Goal: Task Accomplishment & Management: Use online tool/utility

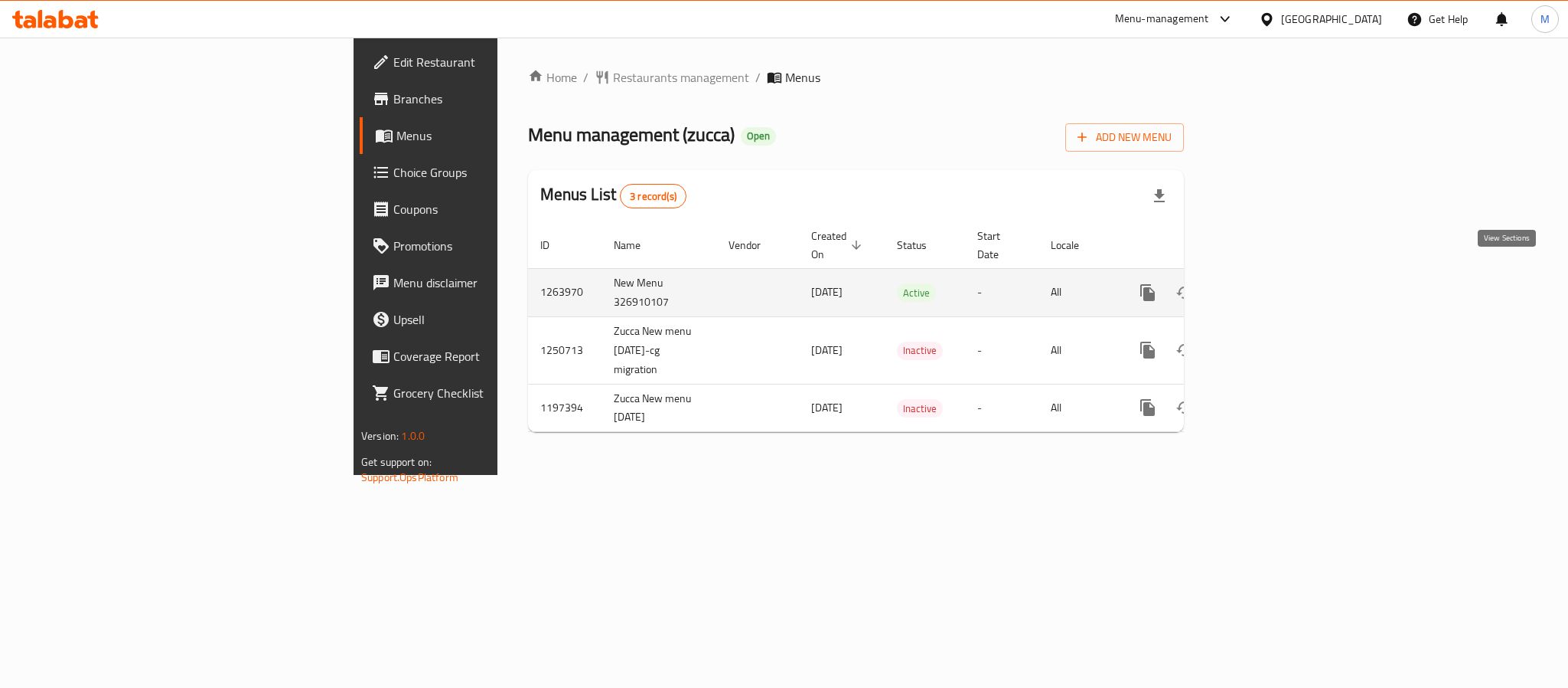
click at [1267, 283] on icon "enhanced table" at bounding box center [1258, 292] width 19 height 19
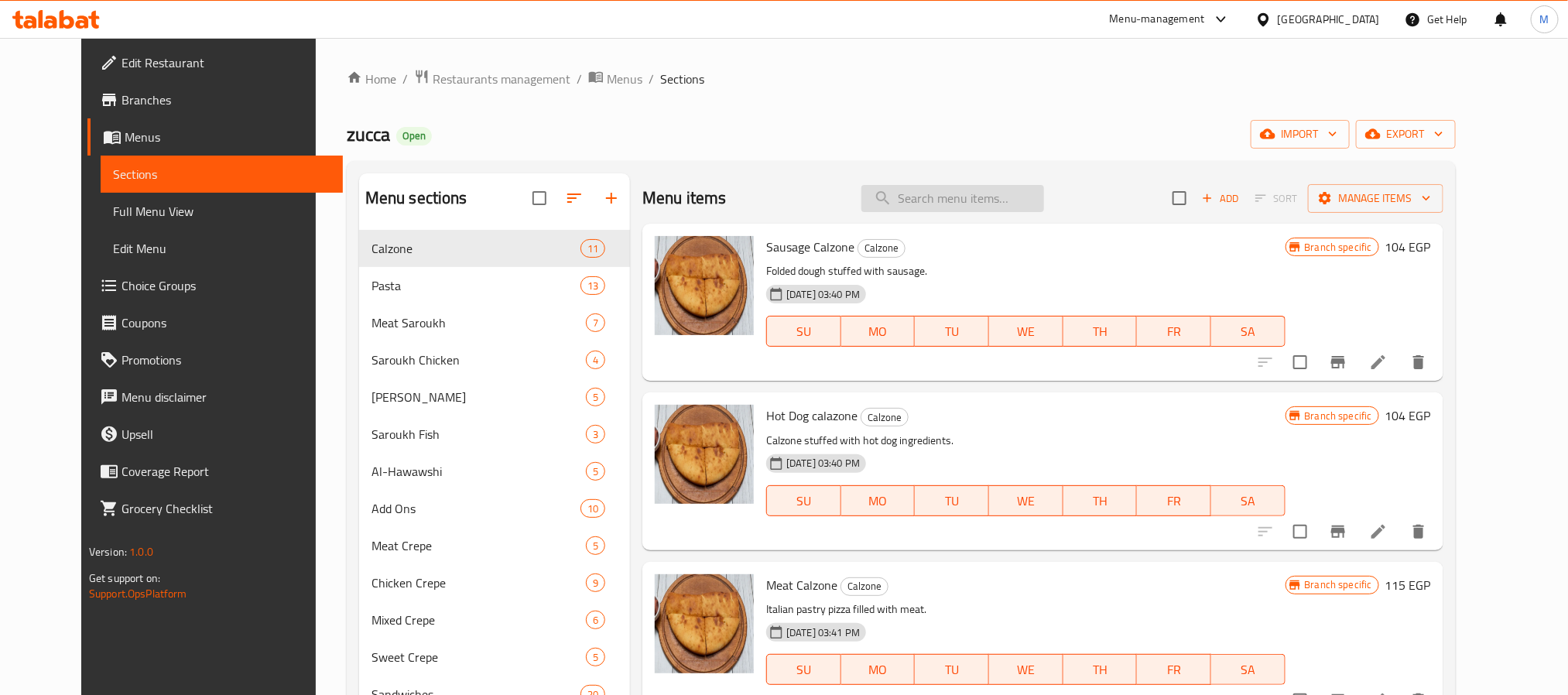
click at [963, 200] on input "search" at bounding box center [953, 199] width 183 height 27
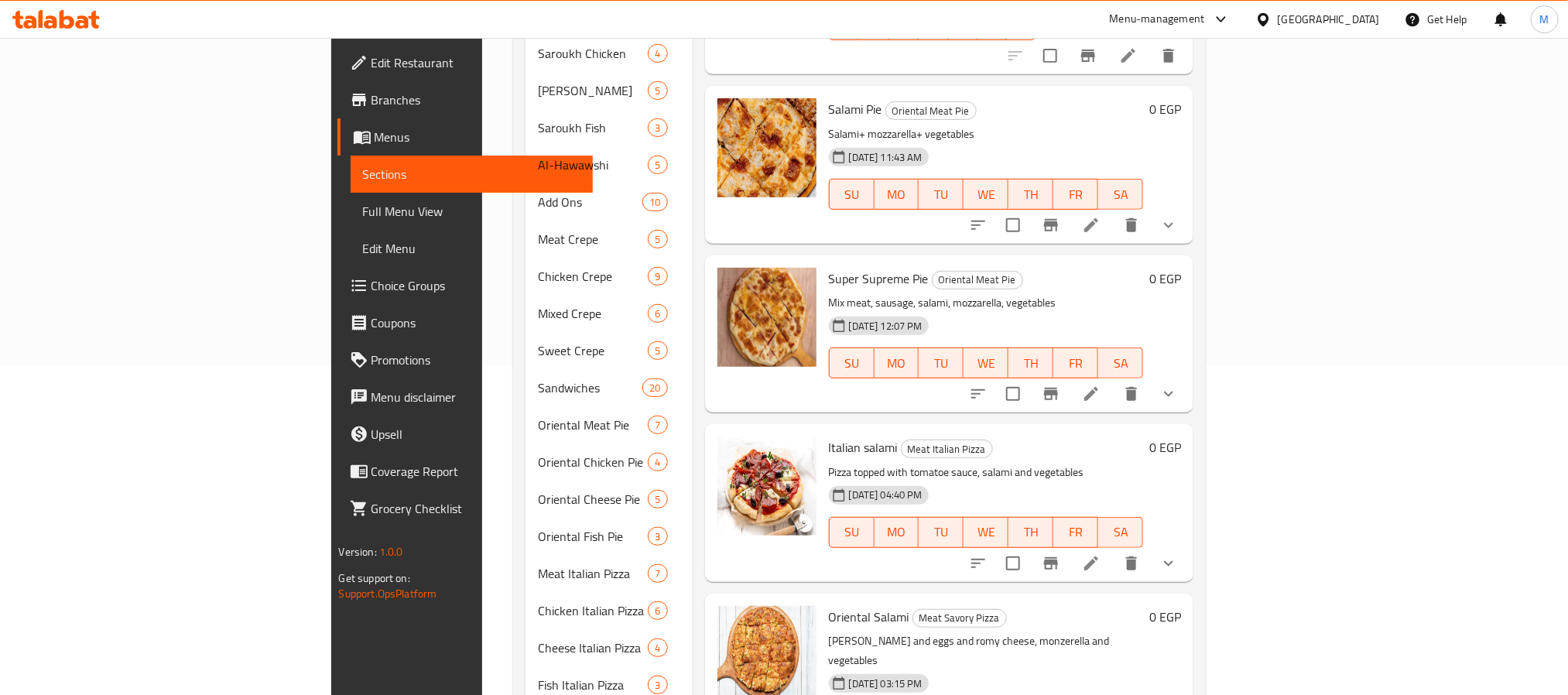
scroll to position [348, 0]
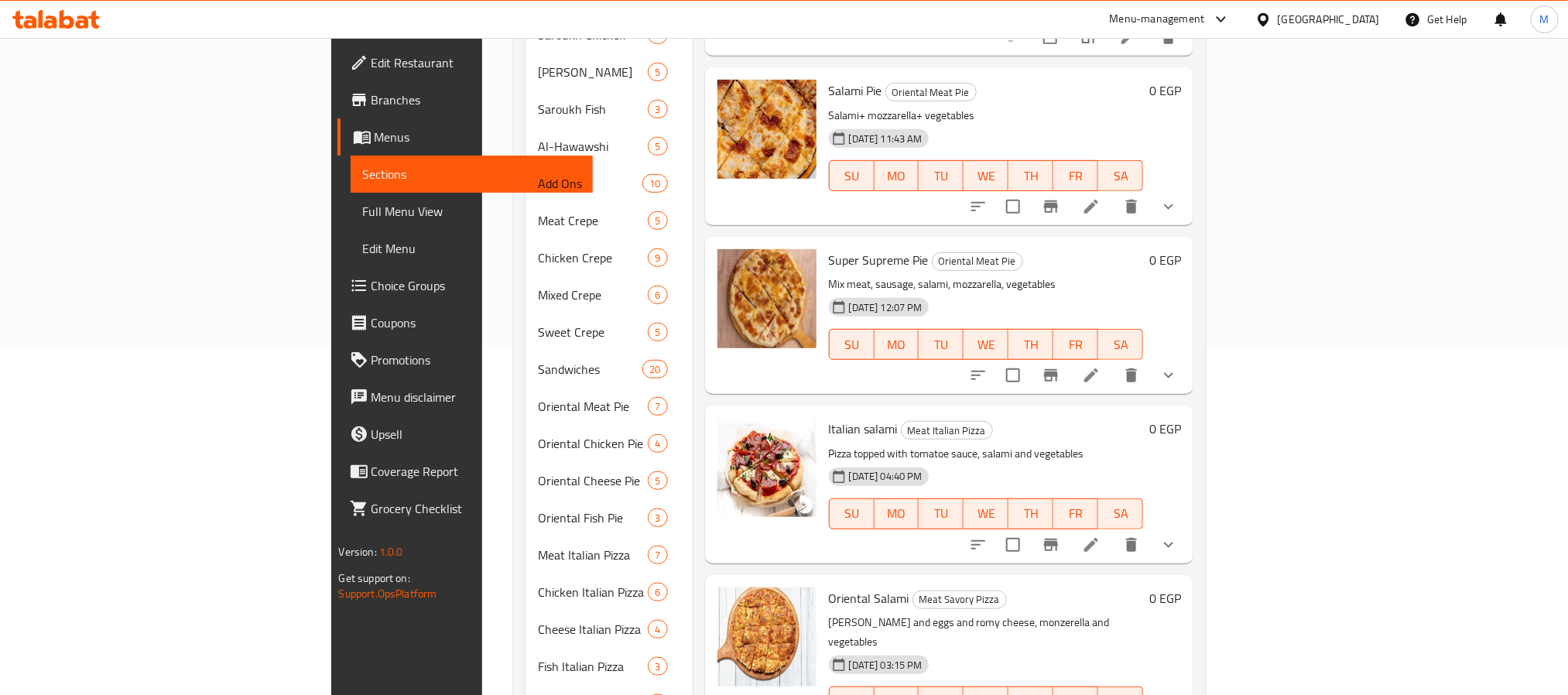
type input "salam"
click at [1178, 197] on icon "show more" at bounding box center [1169, 206] width 19 height 19
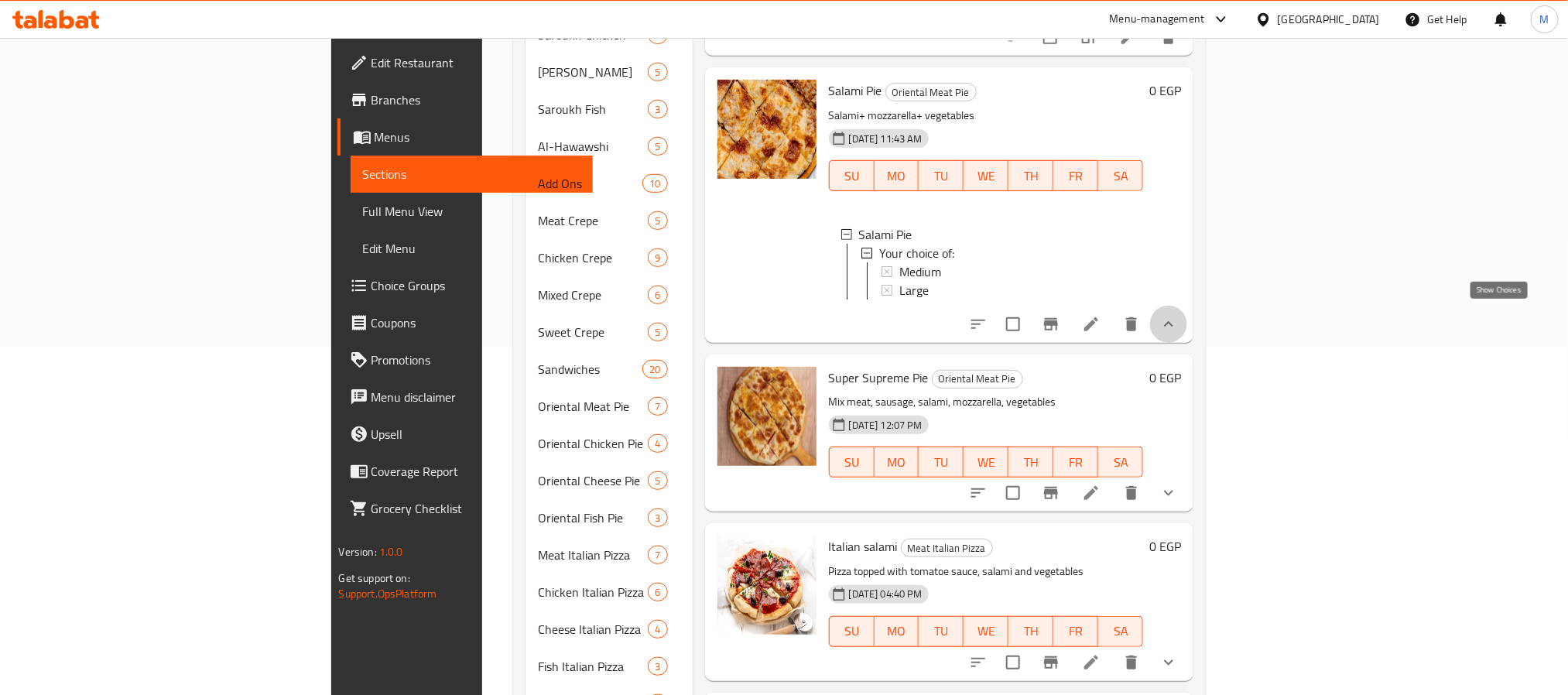
click at [1178, 315] on icon "show more" at bounding box center [1169, 324] width 19 height 19
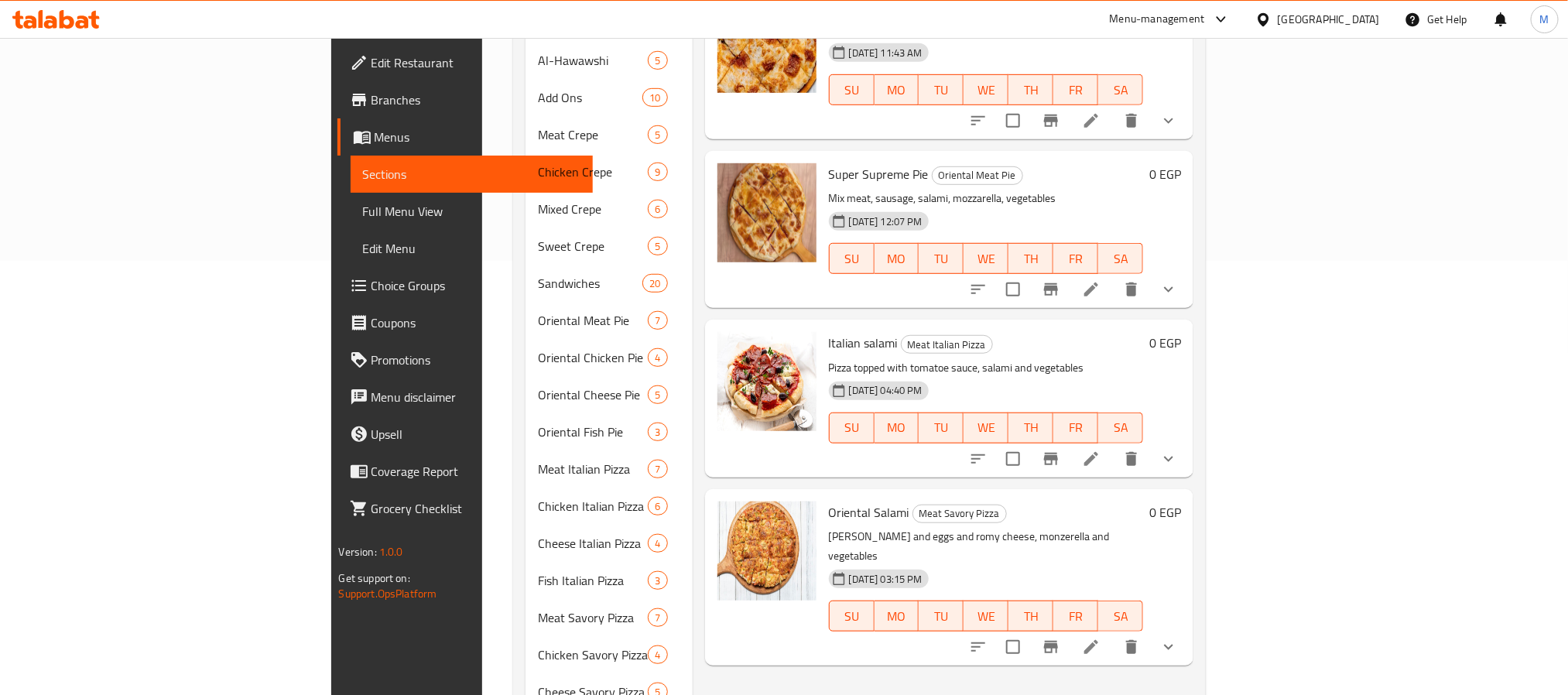
scroll to position [548, 0]
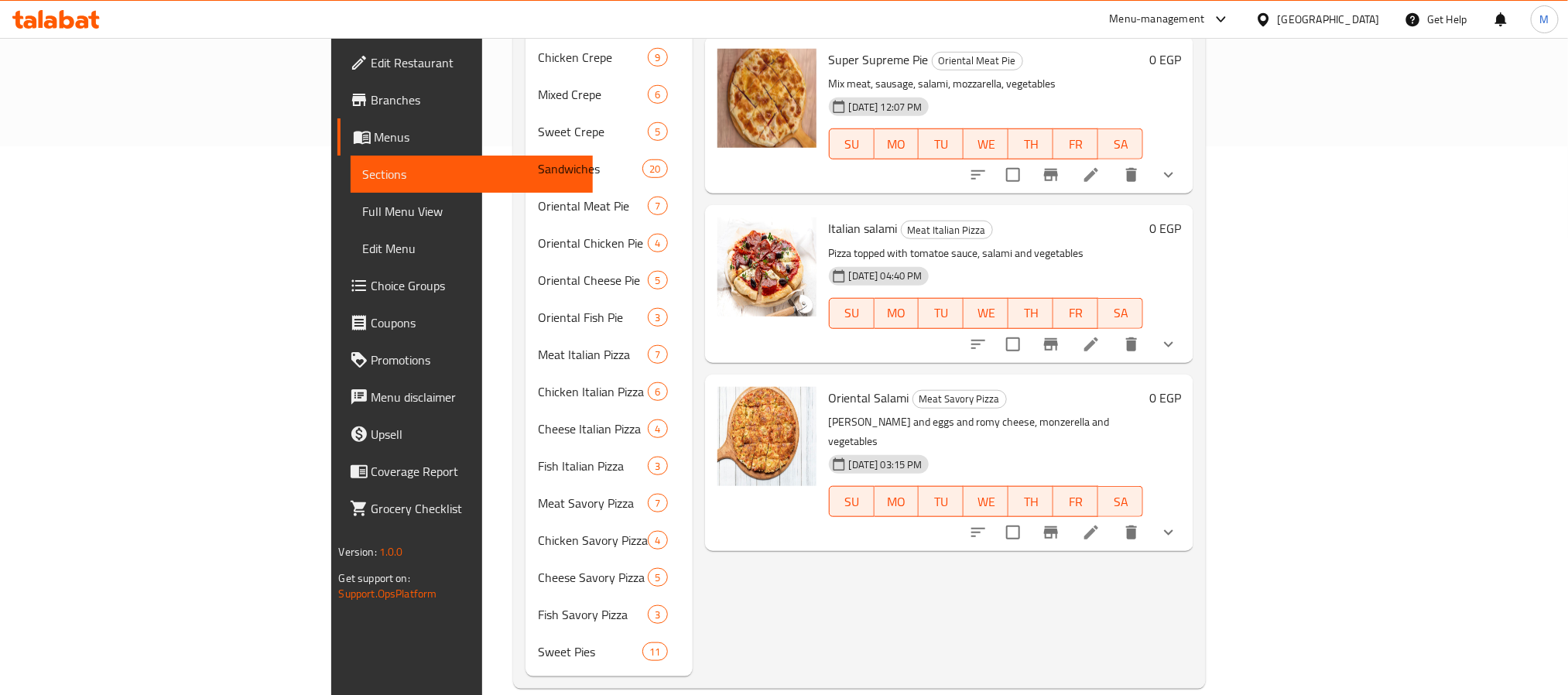
click at [1178, 523] on icon "show more" at bounding box center [1169, 532] width 19 height 19
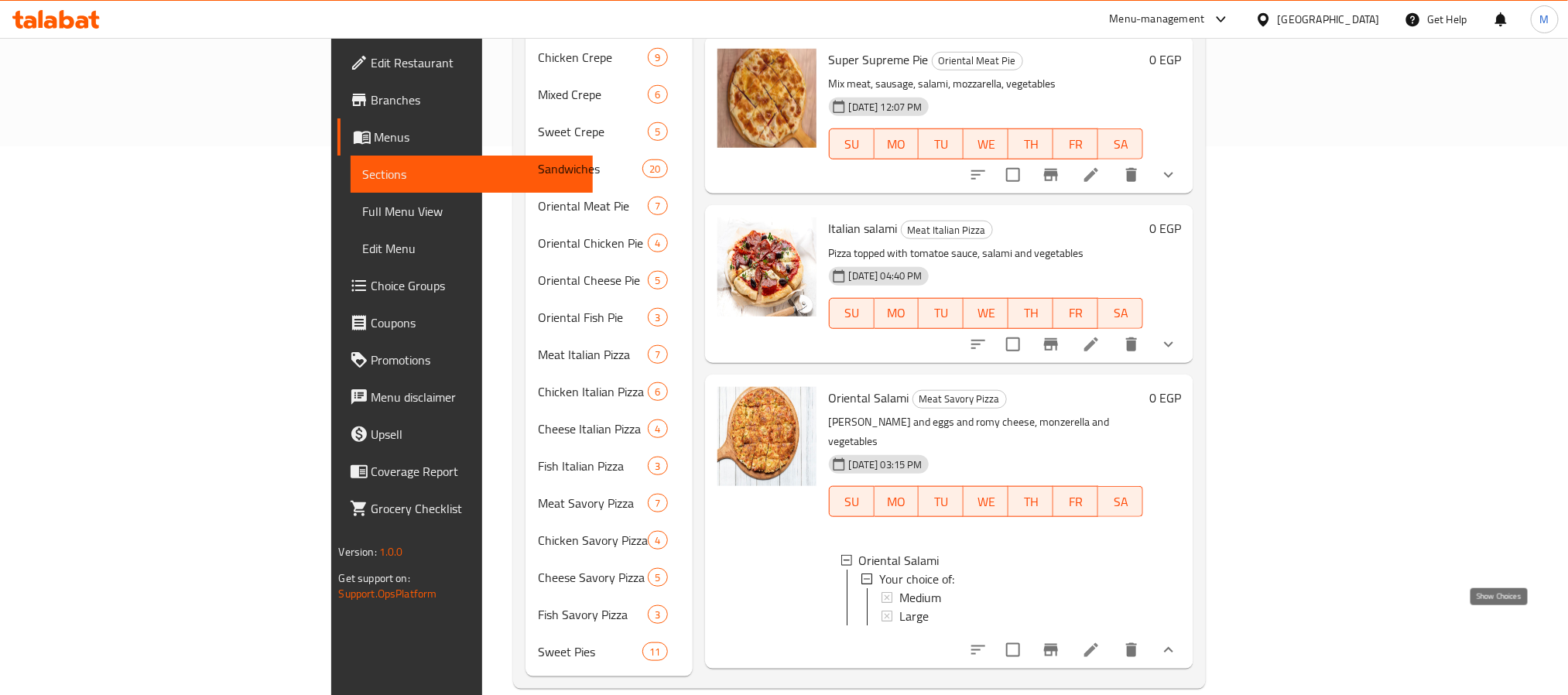
click at [1178, 640] on icon "show more" at bounding box center [1169, 649] width 19 height 19
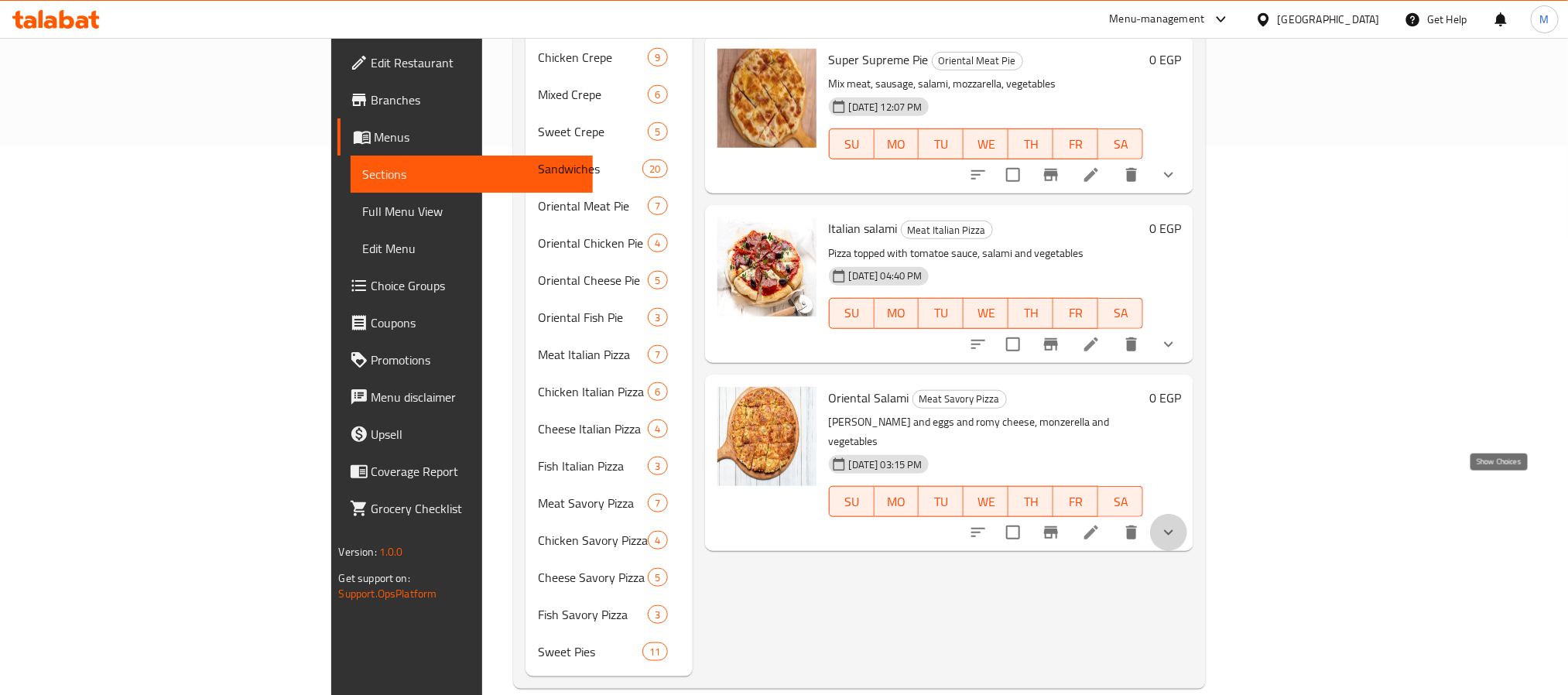
click at [1178, 523] on icon "show more" at bounding box center [1169, 532] width 19 height 19
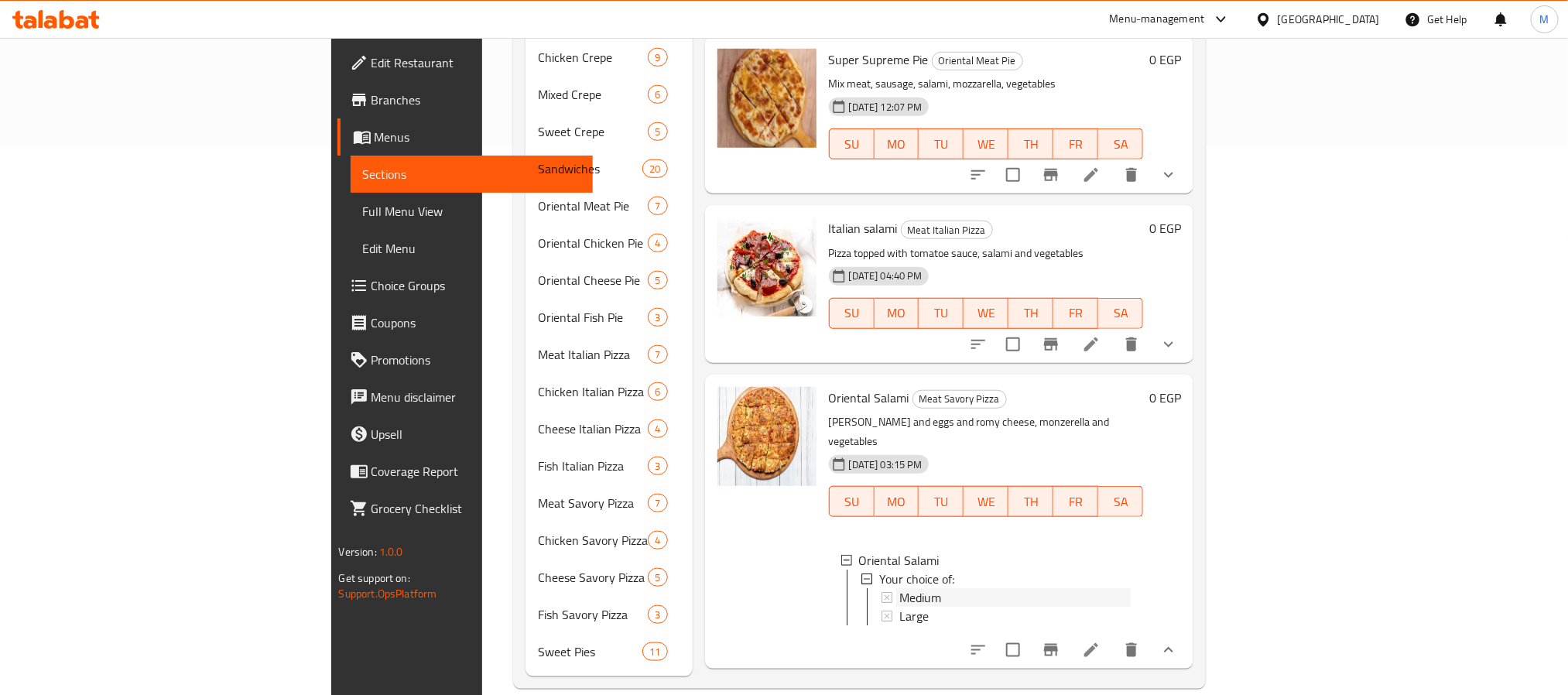
click at [900, 588] on span "Medium" at bounding box center [920, 597] width 41 height 19
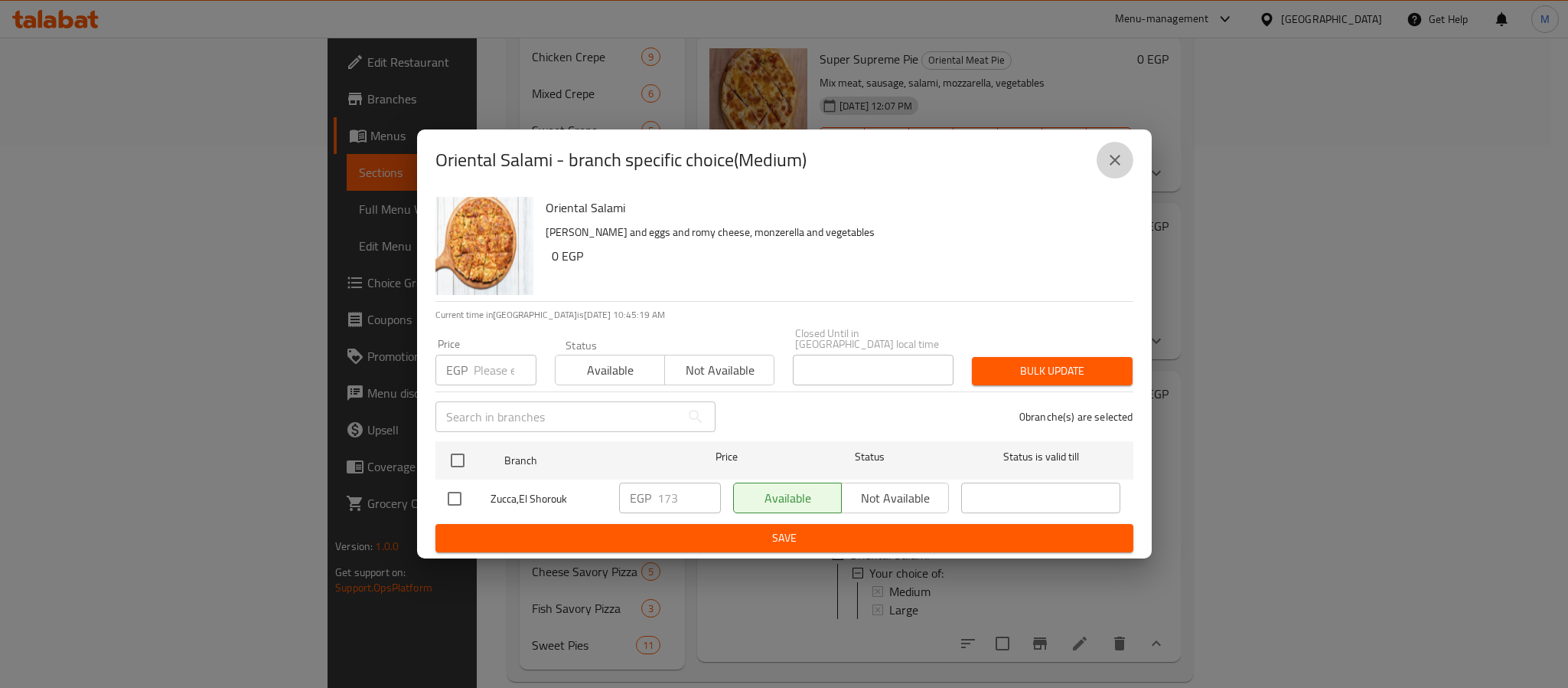
click at [1114, 169] on icon "close" at bounding box center [1114, 160] width 19 height 19
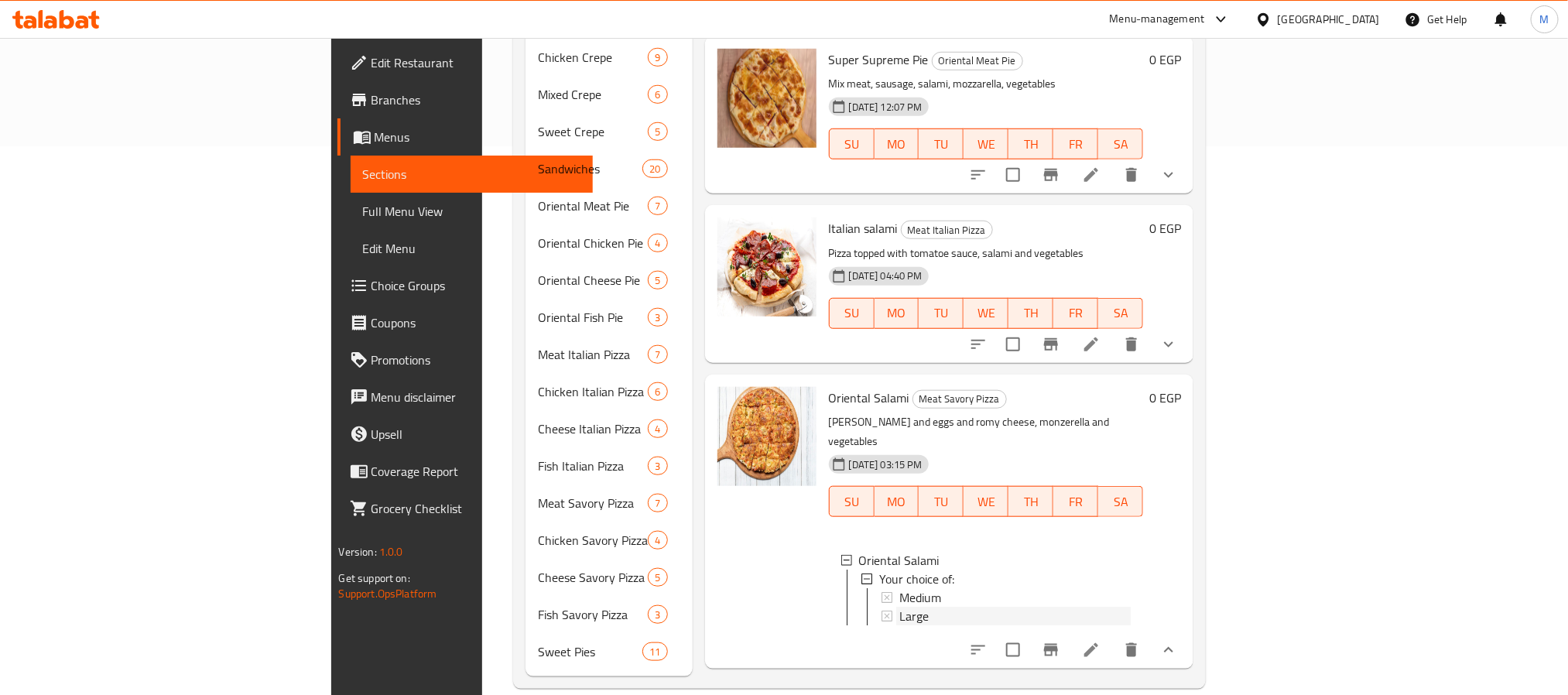
click at [900, 607] on span "Large" at bounding box center [914, 616] width 30 height 19
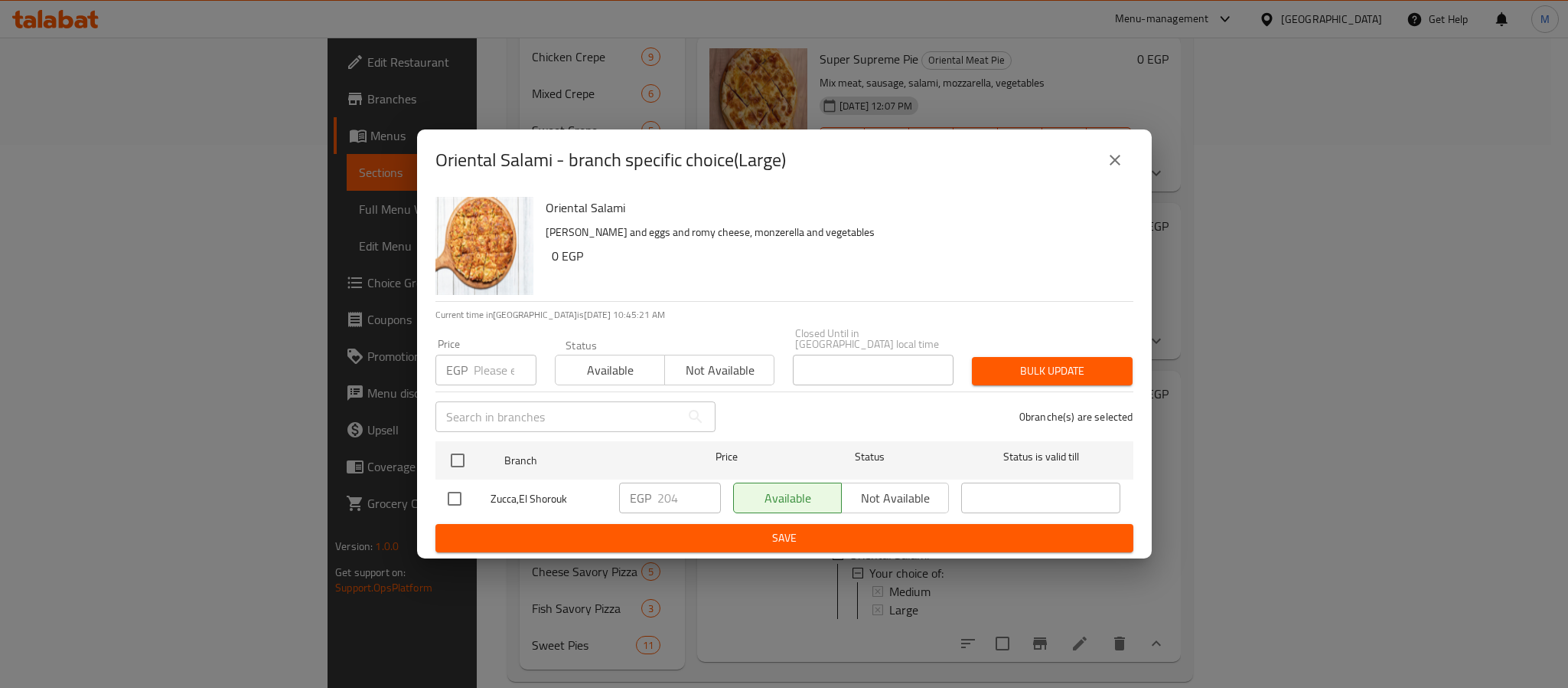
click at [1123, 168] on button "close" at bounding box center [1114, 159] width 36 height 36
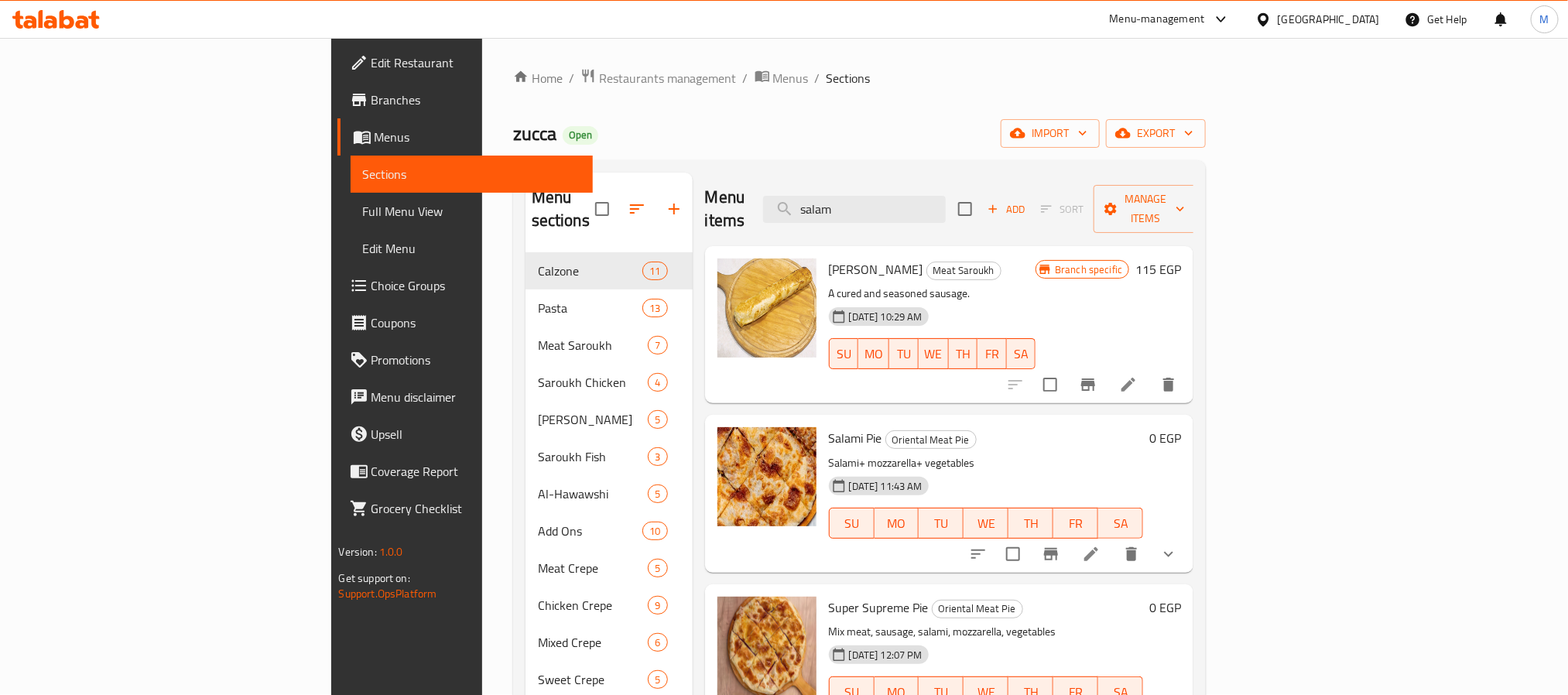
scroll to position [0, 0]
click at [1178, 546] on icon "show more" at bounding box center [1169, 555] width 19 height 19
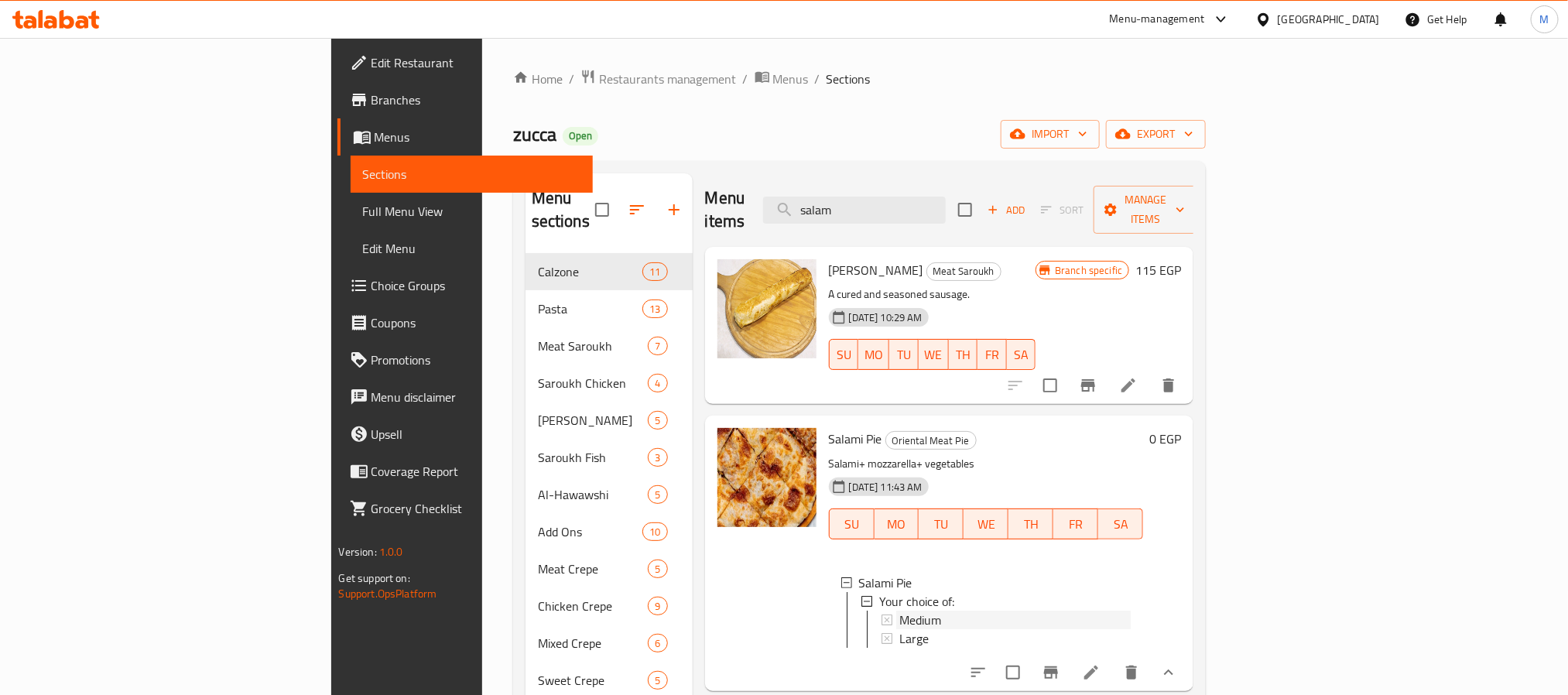
click at [900, 610] on span "Medium" at bounding box center [920, 619] width 41 height 19
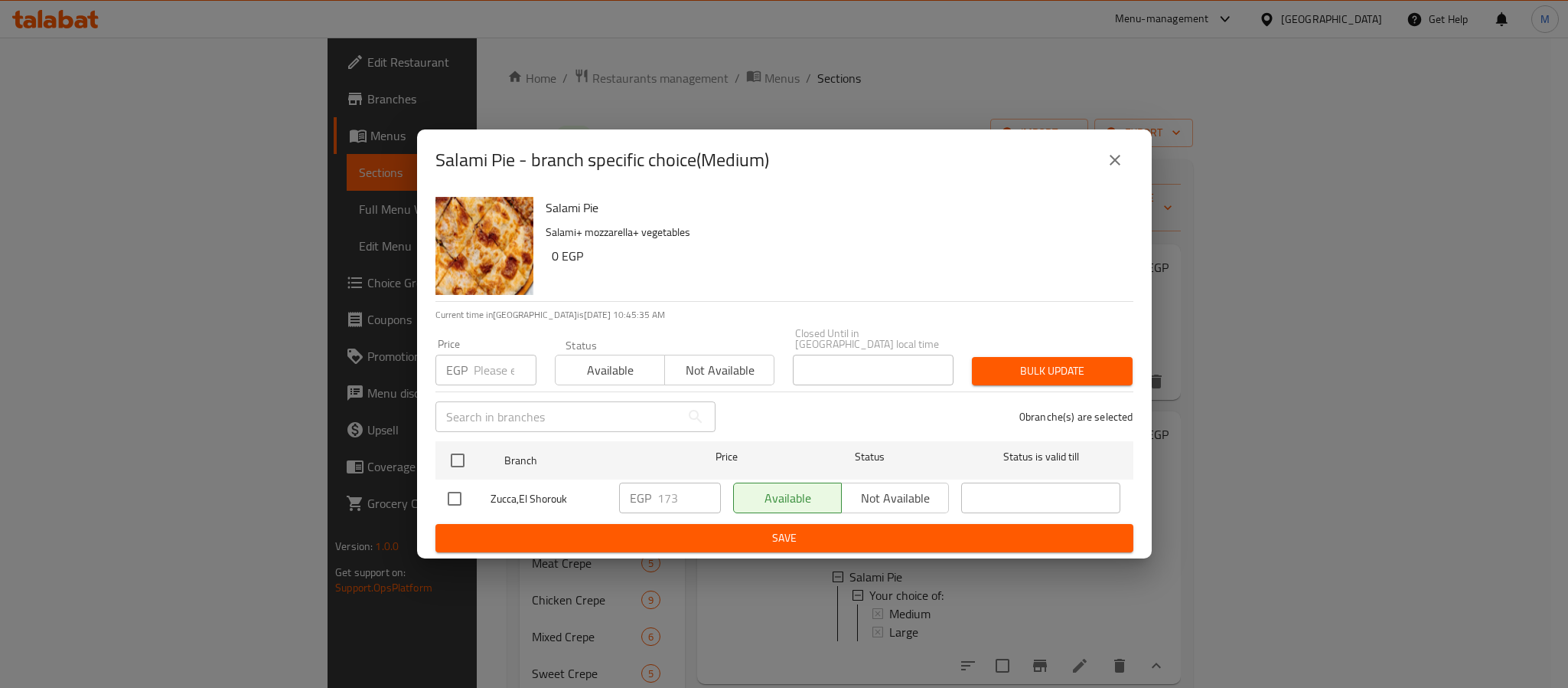
click at [1112, 162] on icon "close" at bounding box center [1114, 160] width 19 height 19
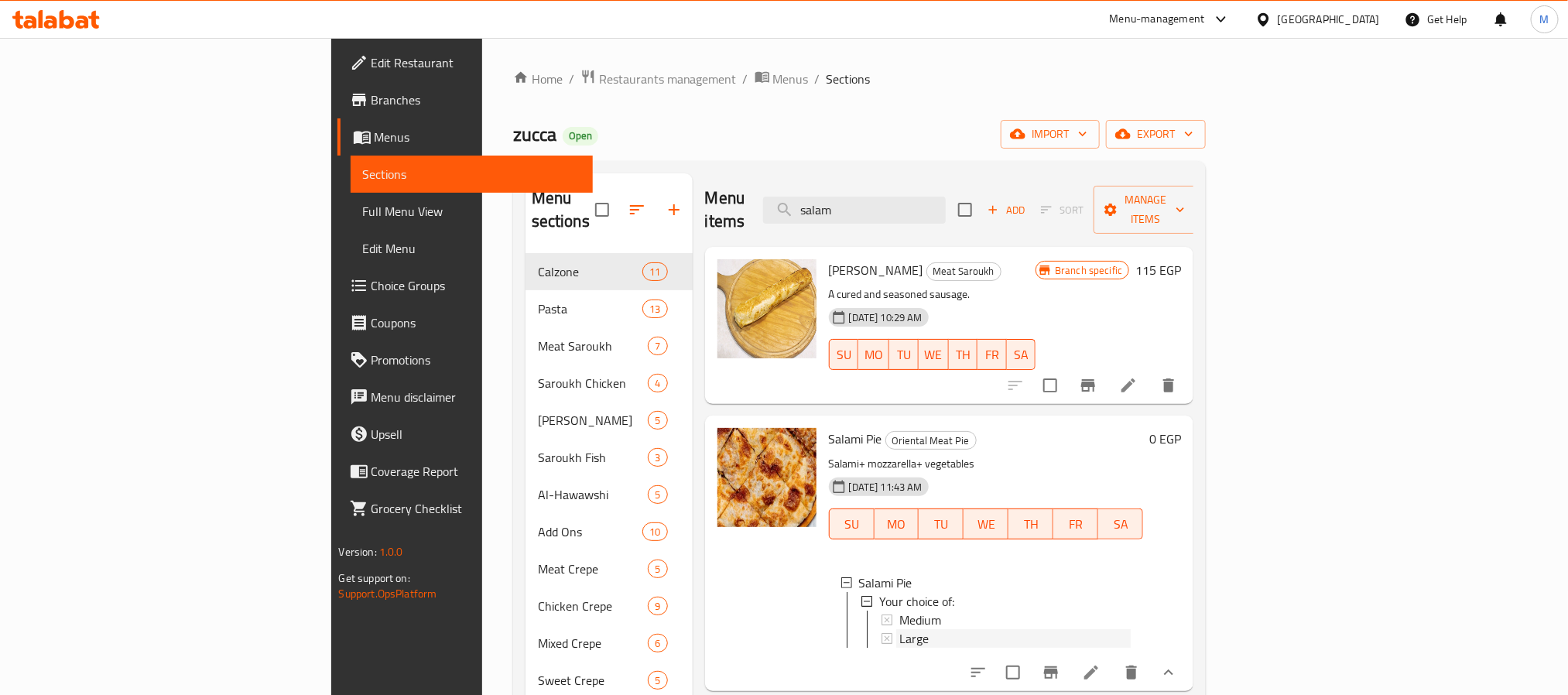
click at [900, 629] on span "Large" at bounding box center [914, 638] width 30 height 19
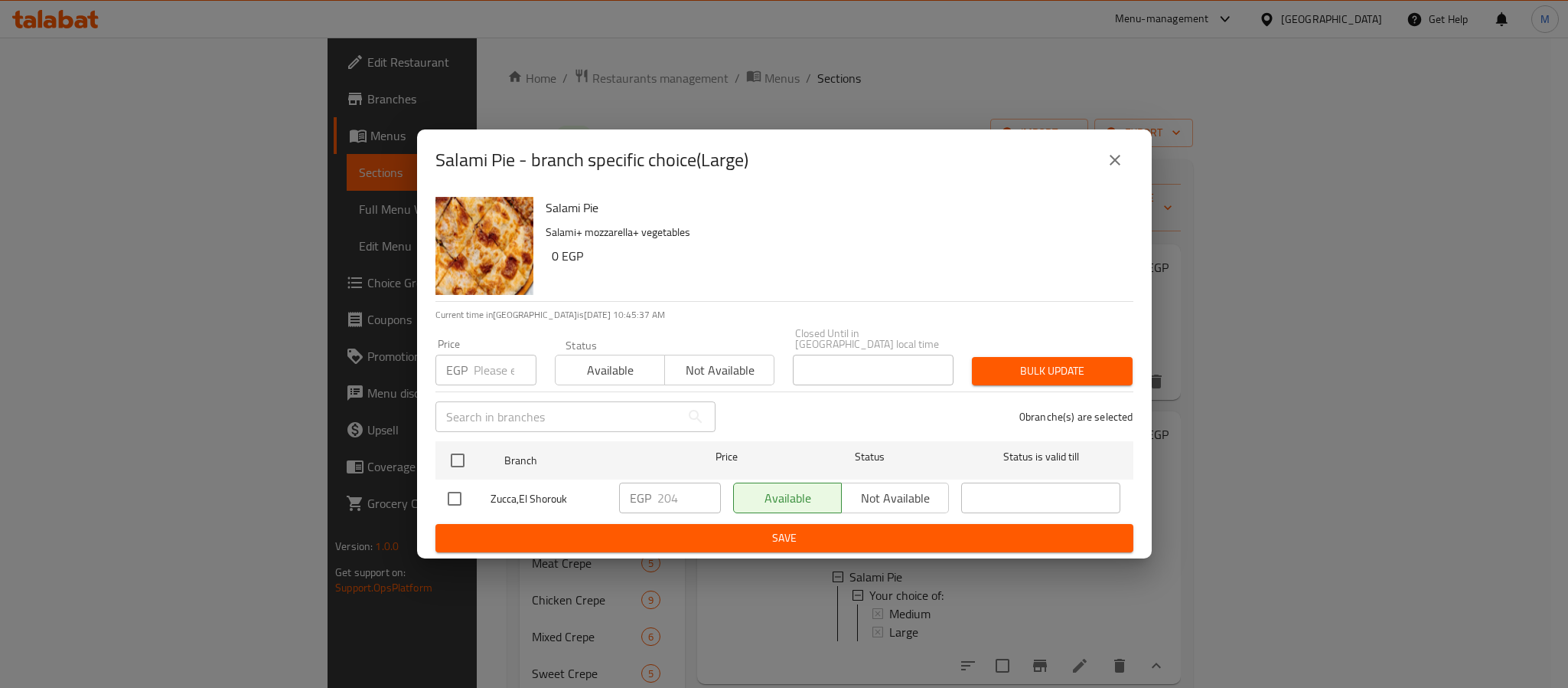
click at [1121, 169] on icon "close" at bounding box center [1114, 160] width 19 height 19
